Goal: Understand process/instructions: Learn how to perform a task or action

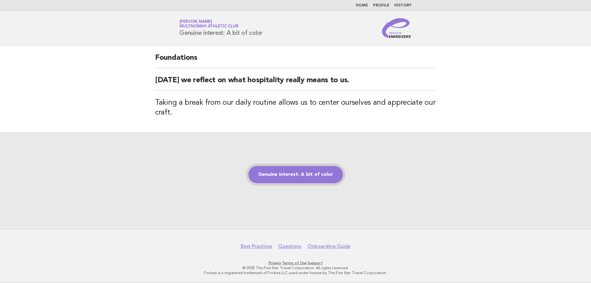
click at [321, 174] on link "Genuine interest: A bit of color" at bounding box center [295, 174] width 95 height 17
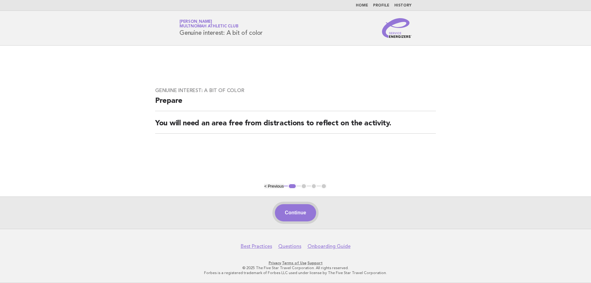
click at [301, 208] on button "Continue" at bounding box center [295, 212] width 41 height 17
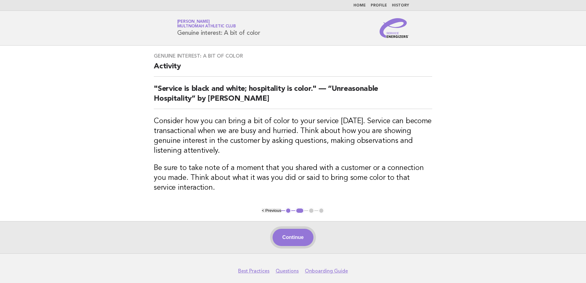
click at [289, 243] on button "Continue" at bounding box center [293, 237] width 41 height 17
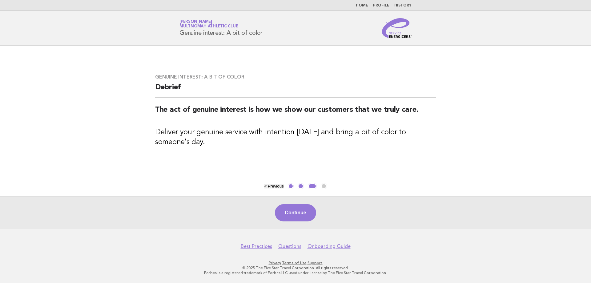
click at [275, 237] on nav "Best Practices Questions Onboarding Guide" at bounding box center [295, 242] width 591 height 13
click at [276, 227] on div "Continue" at bounding box center [295, 212] width 591 height 32
click at [284, 211] on button "Continue" at bounding box center [295, 212] width 41 height 17
